Goal: Task Accomplishment & Management: Manage account settings

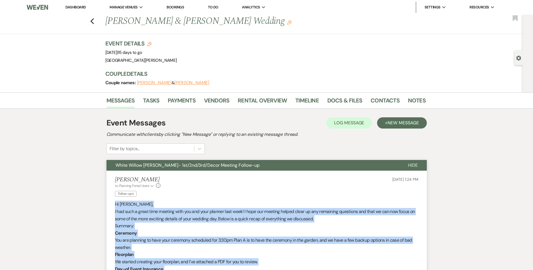
click at [82, 8] on link "Dashboard" at bounding box center [75, 7] width 20 height 5
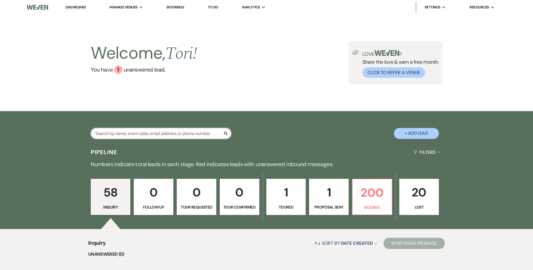
click at [198, 128] on input "text" at bounding box center [161, 133] width 140 height 11
type input "b"
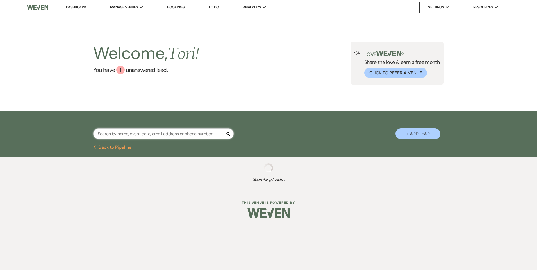
type input "m"
select select "8"
select select "5"
select select "8"
select select "4"
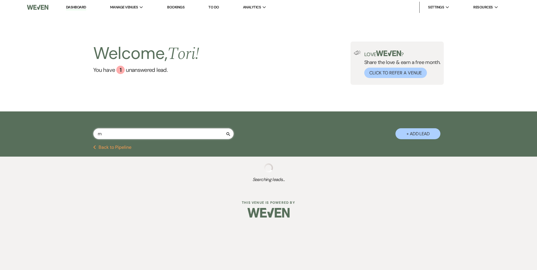
select select "8"
select select "1"
select select "8"
select select "5"
select select "8"
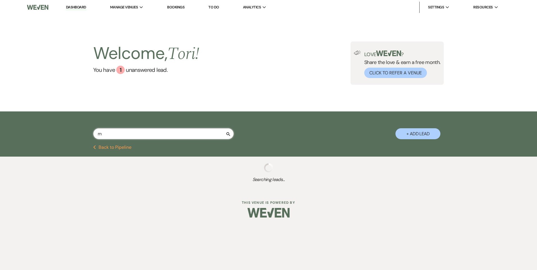
select select "6"
select select "8"
select select "1"
select select "8"
select select "7"
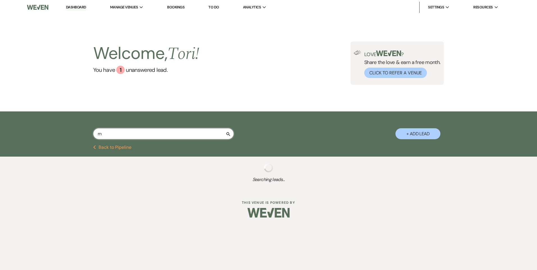
select select "8"
select select "6"
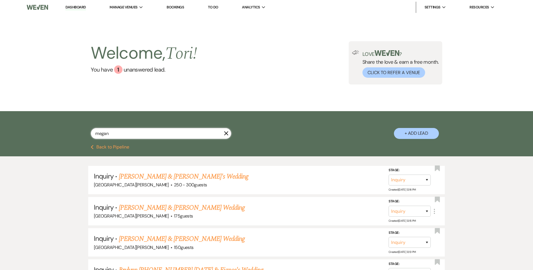
type input "[PERSON_NAME]"
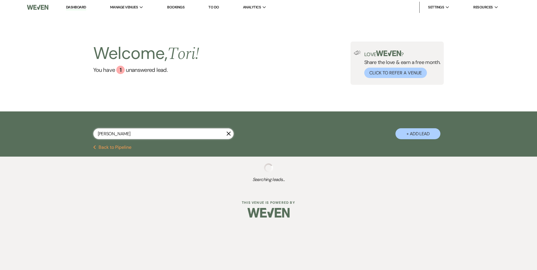
select select "8"
select select "5"
select select "8"
select select "4"
select select "8"
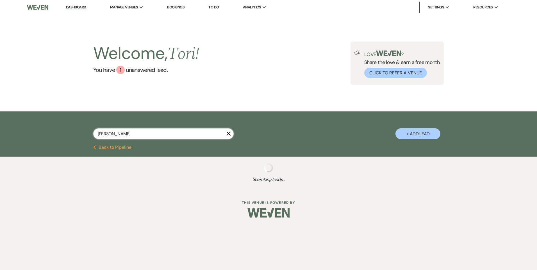
select select "1"
select select "8"
select select "5"
select select "8"
select select "6"
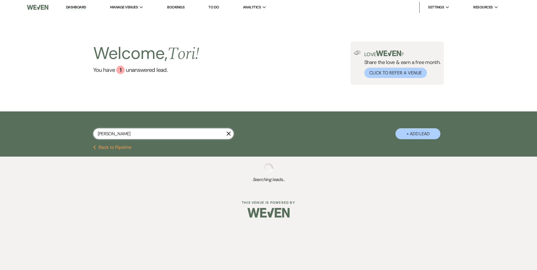
select select "8"
select select "1"
select select "8"
select select "7"
select select "8"
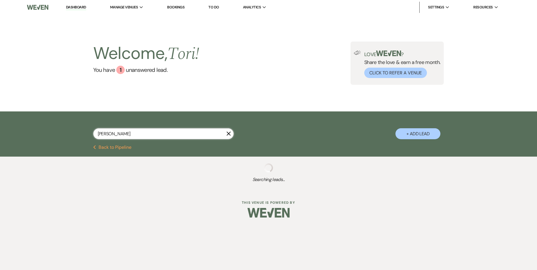
select select "6"
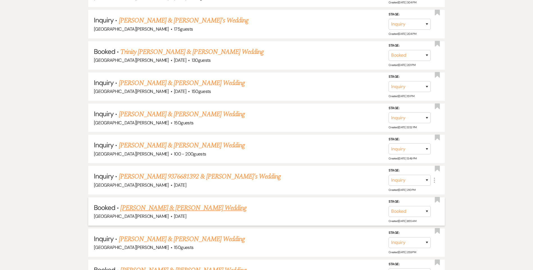
scroll to position [131, 0]
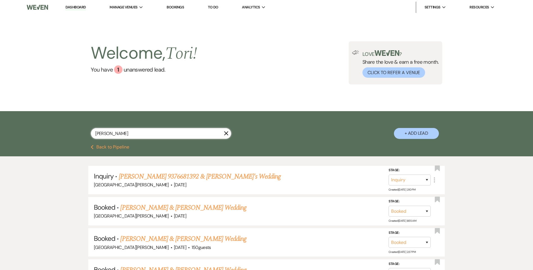
type input "[PERSON_NAME]"
select select "8"
select select "5"
select select "8"
select select "4"
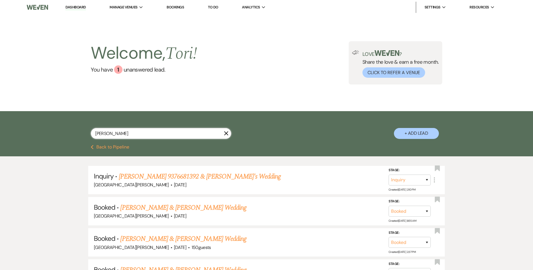
select select "8"
select select "1"
select select "8"
select select "5"
select select "8"
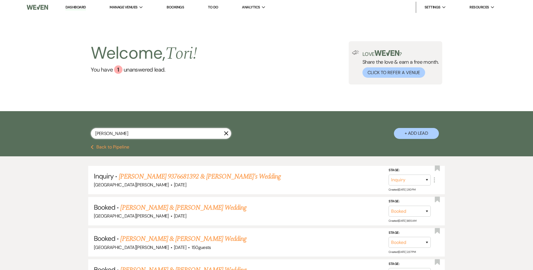
select select "6"
select select "8"
select select "1"
select select "8"
select select "7"
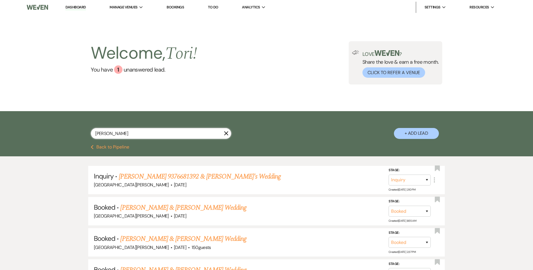
select select "8"
select select "6"
type input "[PERSON_NAME]"
click at [81, 7] on link "Dashboard" at bounding box center [75, 7] width 20 height 5
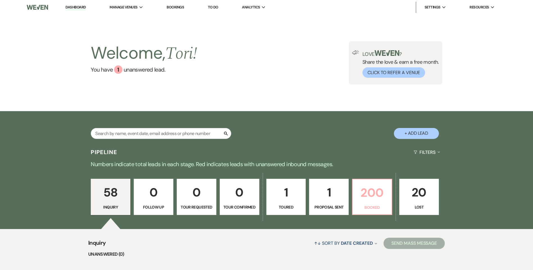
click at [370, 185] on p "200" at bounding box center [372, 192] width 32 height 19
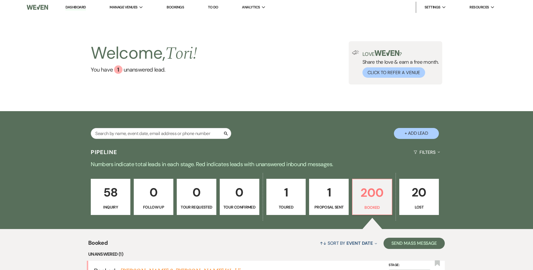
click at [73, 9] on link "Dashboard" at bounding box center [75, 7] width 20 height 5
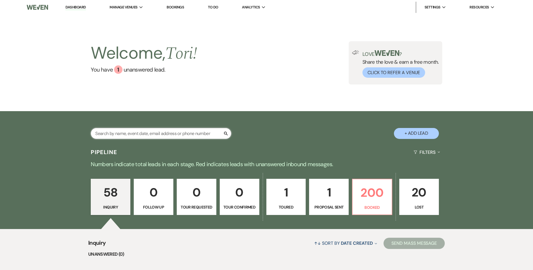
click at [146, 134] on input "text" at bounding box center [161, 133] width 140 height 11
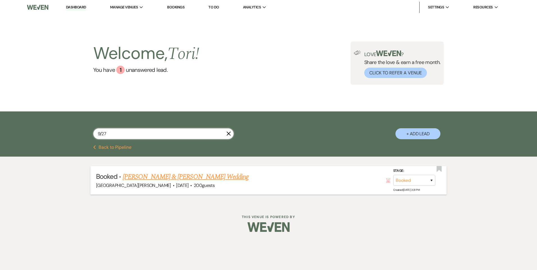
type input "9/27"
click at [165, 174] on link "[PERSON_NAME] & [PERSON_NAME] Wedding" at bounding box center [186, 177] width 126 height 10
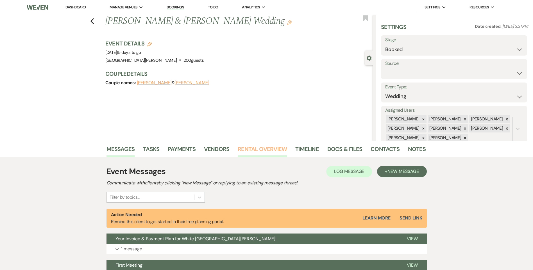
click at [257, 154] on link "Rental Overview" at bounding box center [262, 151] width 49 height 12
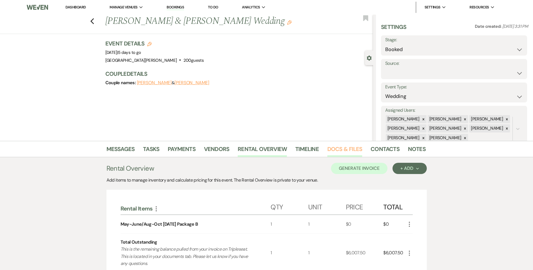
click at [347, 152] on link "Docs & Files" at bounding box center [344, 151] width 35 height 12
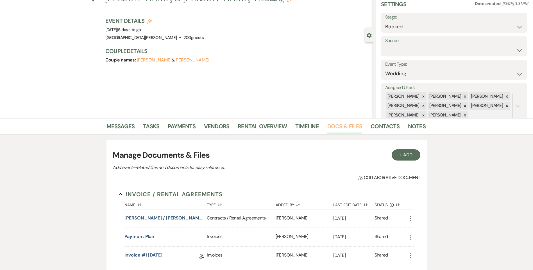
scroll to position [56, 0]
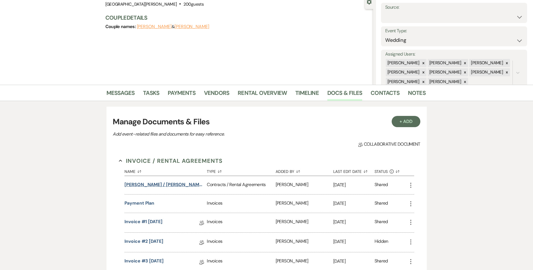
click at [179, 183] on button "[PERSON_NAME] / [PERSON_NAME] Wedding" at bounding box center [164, 185] width 80 height 7
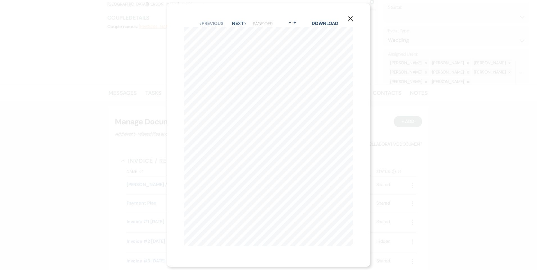
click at [233, 21] on button "Next Next" at bounding box center [239, 23] width 15 height 4
click at [353, 18] on icon "X" at bounding box center [350, 20] width 5 height 5
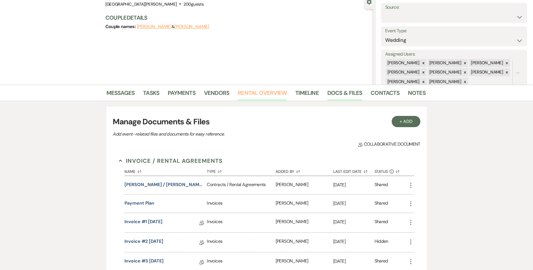
click at [251, 96] on link "Rental Overview" at bounding box center [262, 95] width 49 height 12
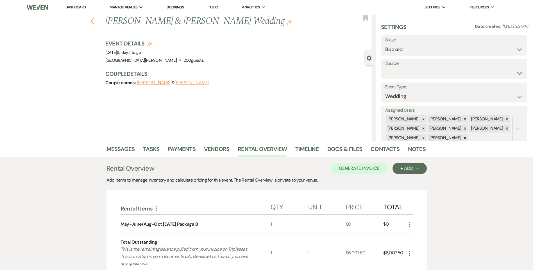
click at [94, 20] on icon "Previous" at bounding box center [92, 21] width 4 height 7
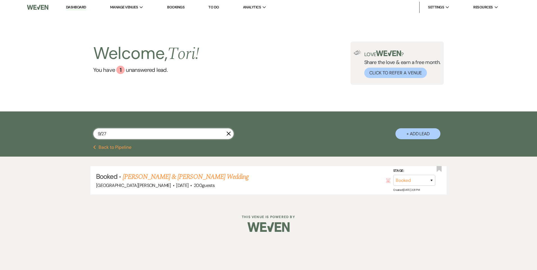
drag, startPoint x: 115, startPoint y: 139, endPoint x: 2, endPoint y: 106, distance: 117.9
click at [35, 121] on div "9/27 X + Add Lead" at bounding box center [268, 129] width 537 height 34
type input "11/30"
click at [146, 176] on link "[PERSON_NAME] & [PERSON_NAME]'s Wedding" at bounding box center [188, 177] width 130 height 10
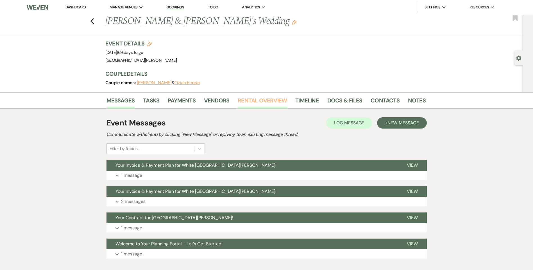
click at [259, 101] on link "Rental Overview" at bounding box center [262, 102] width 49 height 12
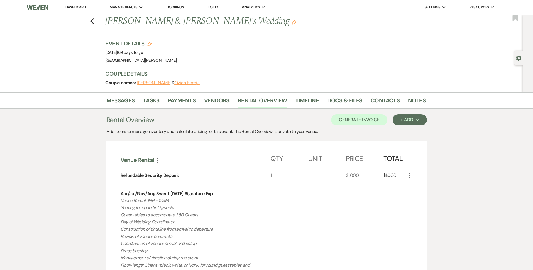
click at [84, 8] on link "Dashboard" at bounding box center [75, 7] width 20 height 5
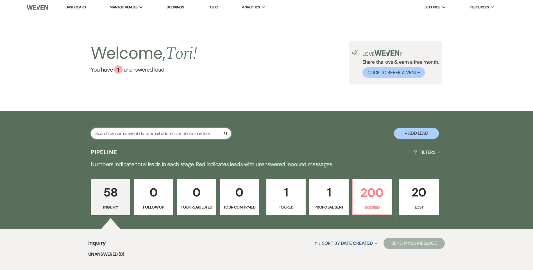
click at [119, 133] on input "text" at bounding box center [161, 133] width 140 height 11
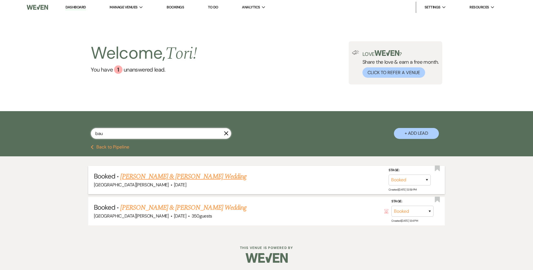
type input "bau"
click at [139, 176] on link "[PERSON_NAME] & [PERSON_NAME] Wedding" at bounding box center [183, 177] width 126 height 10
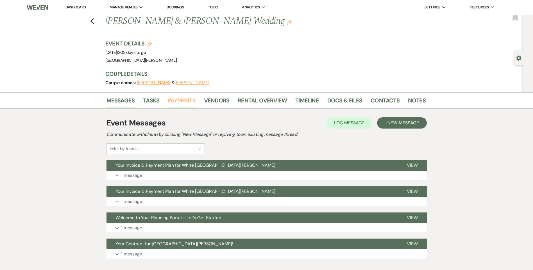
click at [184, 101] on link "Payments" at bounding box center [182, 102] width 28 height 12
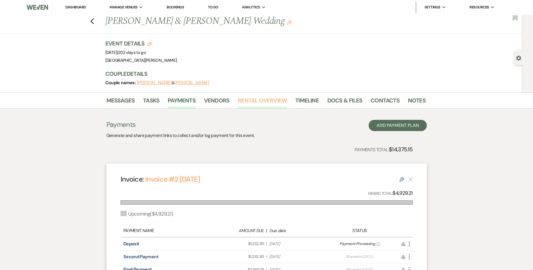
click at [271, 101] on link "Rental Overview" at bounding box center [262, 102] width 49 height 12
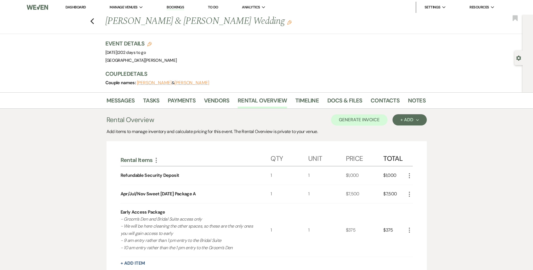
click at [81, 6] on link "Dashboard" at bounding box center [75, 7] width 20 height 5
